Goal: Task Accomplishment & Management: Manage account settings

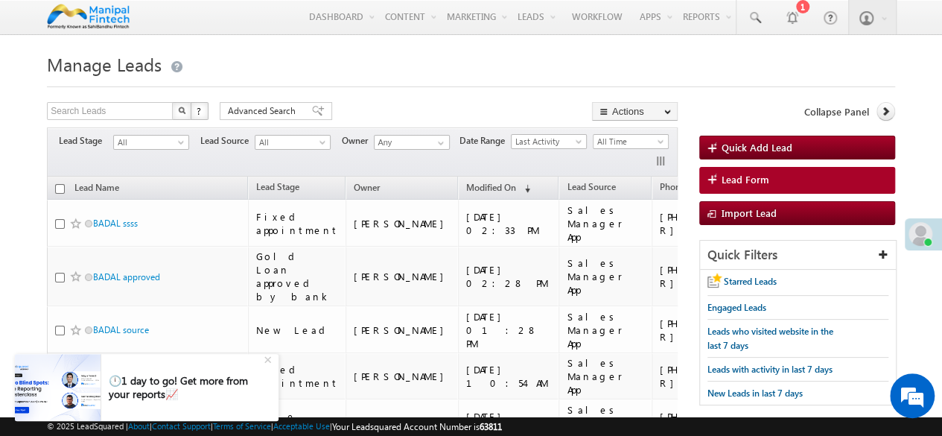
click at [551, 82] on div at bounding box center [471, 82] width 849 height 10
click at [776, 71] on h1 "Manage Leads" at bounding box center [471, 62] width 849 height 29
click at [794, 16] on div at bounding box center [791, 17] width 15 height 15
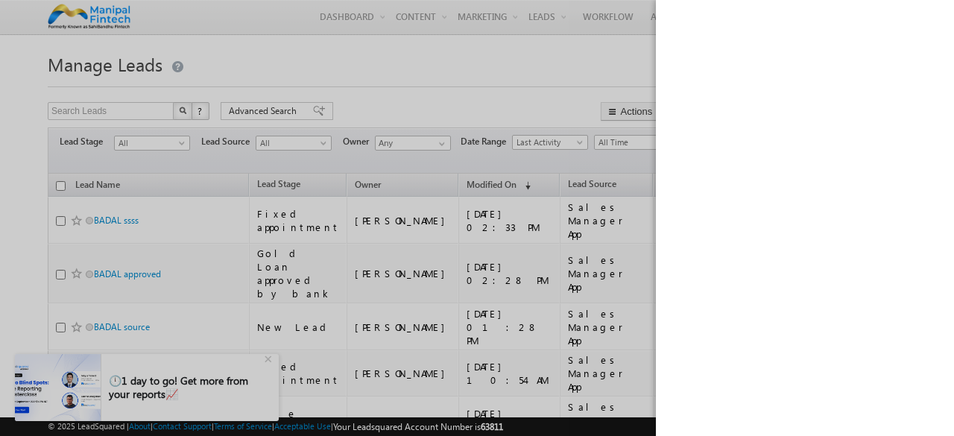
click at [560, 53] on div at bounding box center [477, 218] width 954 height 436
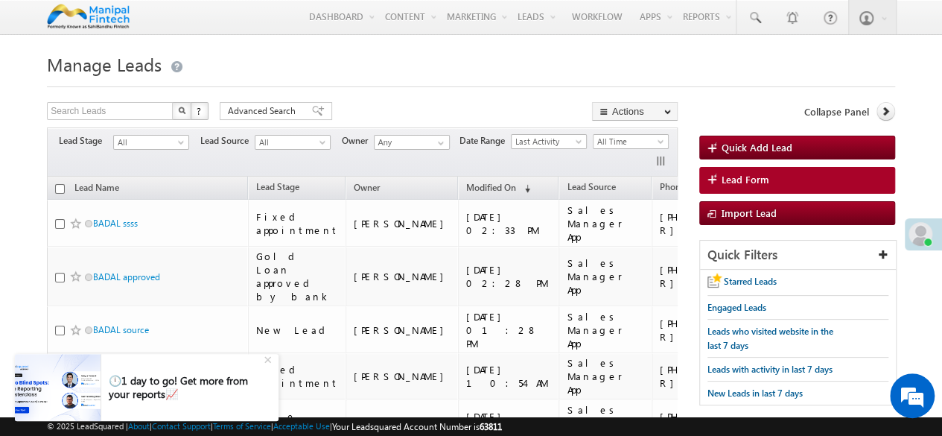
click at [544, 63] on h1 "Manage Leads" at bounding box center [471, 62] width 849 height 29
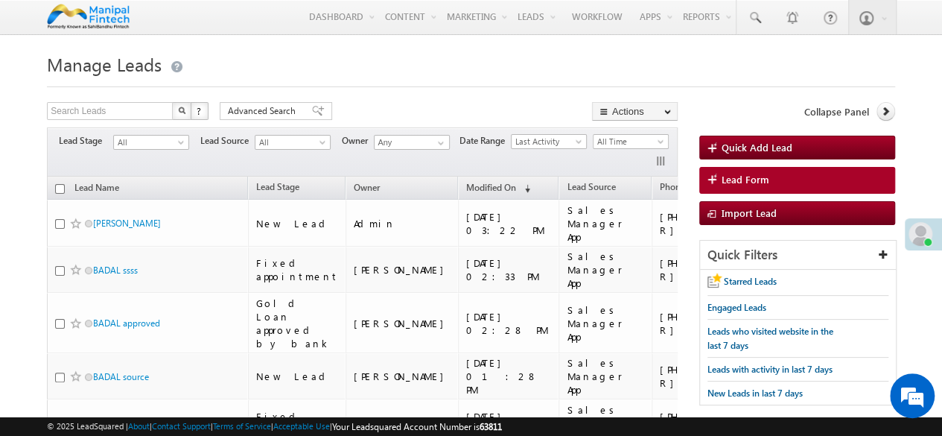
click at [443, 70] on h1 "Manage Leads" at bounding box center [471, 62] width 849 height 29
click at [470, 74] on h1 "Manage Leads" at bounding box center [471, 62] width 849 height 29
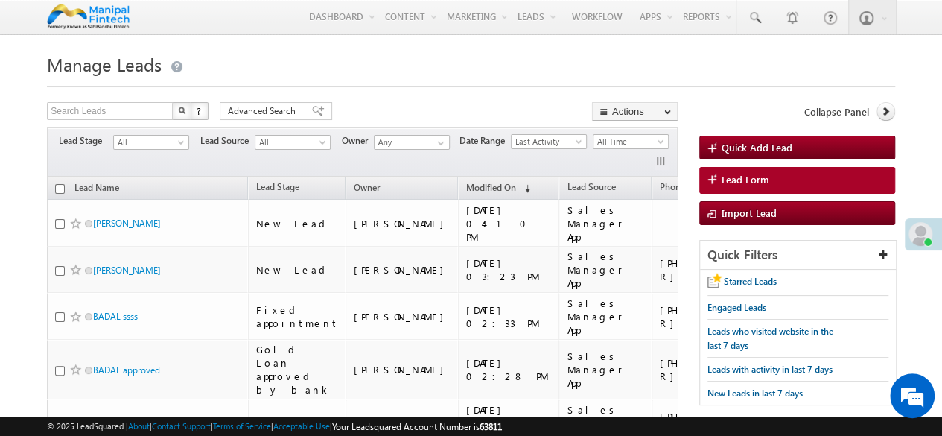
click at [486, 63] on h1 "Manage Leads" at bounding box center [471, 62] width 849 height 29
click at [409, 78] on div at bounding box center [471, 82] width 849 height 10
click at [584, 59] on h1 "Manage Leads" at bounding box center [471, 62] width 849 height 29
click at [495, 76] on h1 "Manage Leads" at bounding box center [471, 62] width 849 height 29
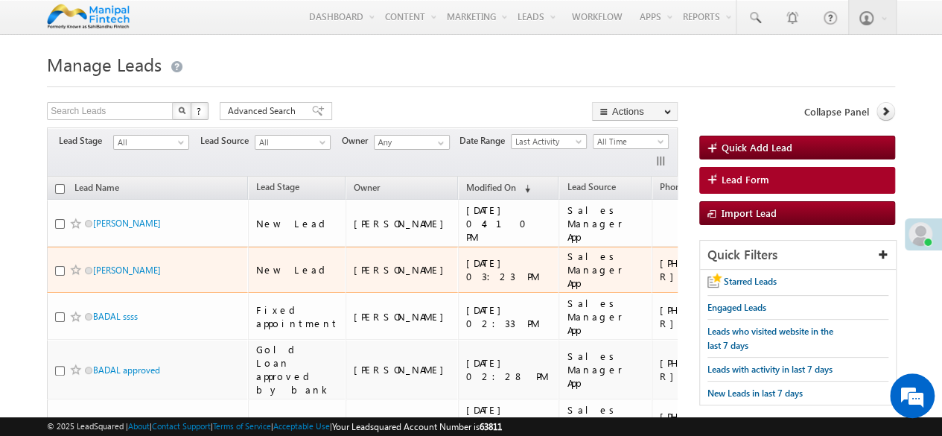
click at [660, 272] on div "[PHONE_NUMBER]" at bounding box center [708, 269] width 97 height 27
